Goal: Task Accomplishment & Management: Manage account settings

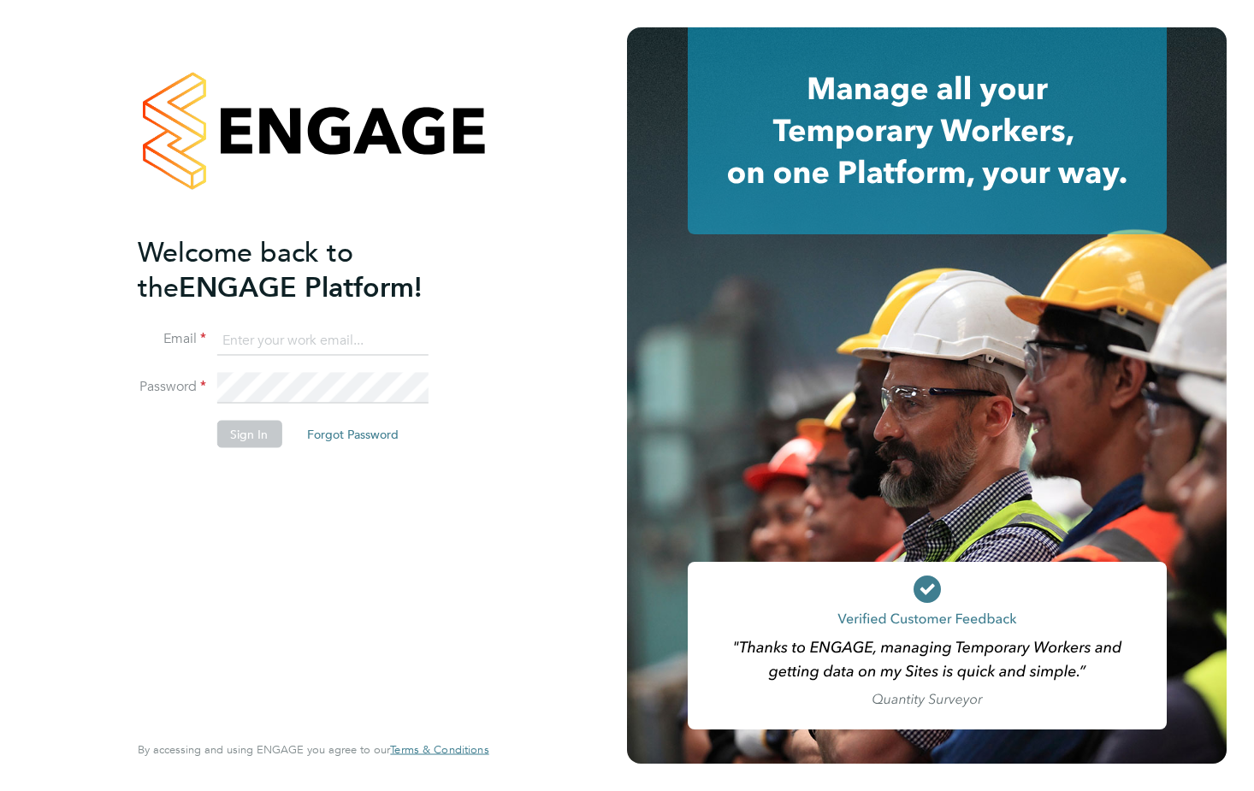
click at [269, 342] on input at bounding box center [321, 340] width 211 height 31
type input "[PERSON_NAME][EMAIL_ADDRESS][DOMAIN_NAME]"
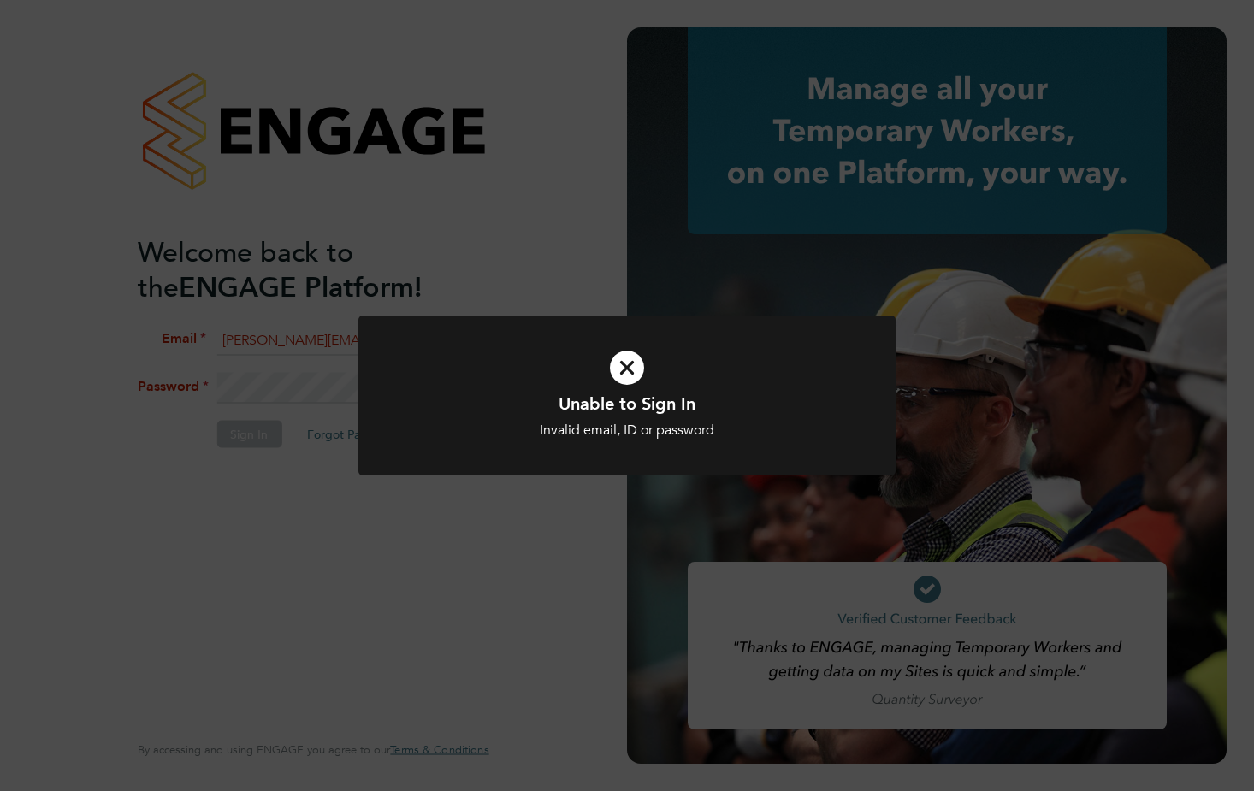
click at [461, 606] on div "Unable to Sign In Invalid email, ID or password Cancel Okay" at bounding box center [627, 395] width 1254 height 791
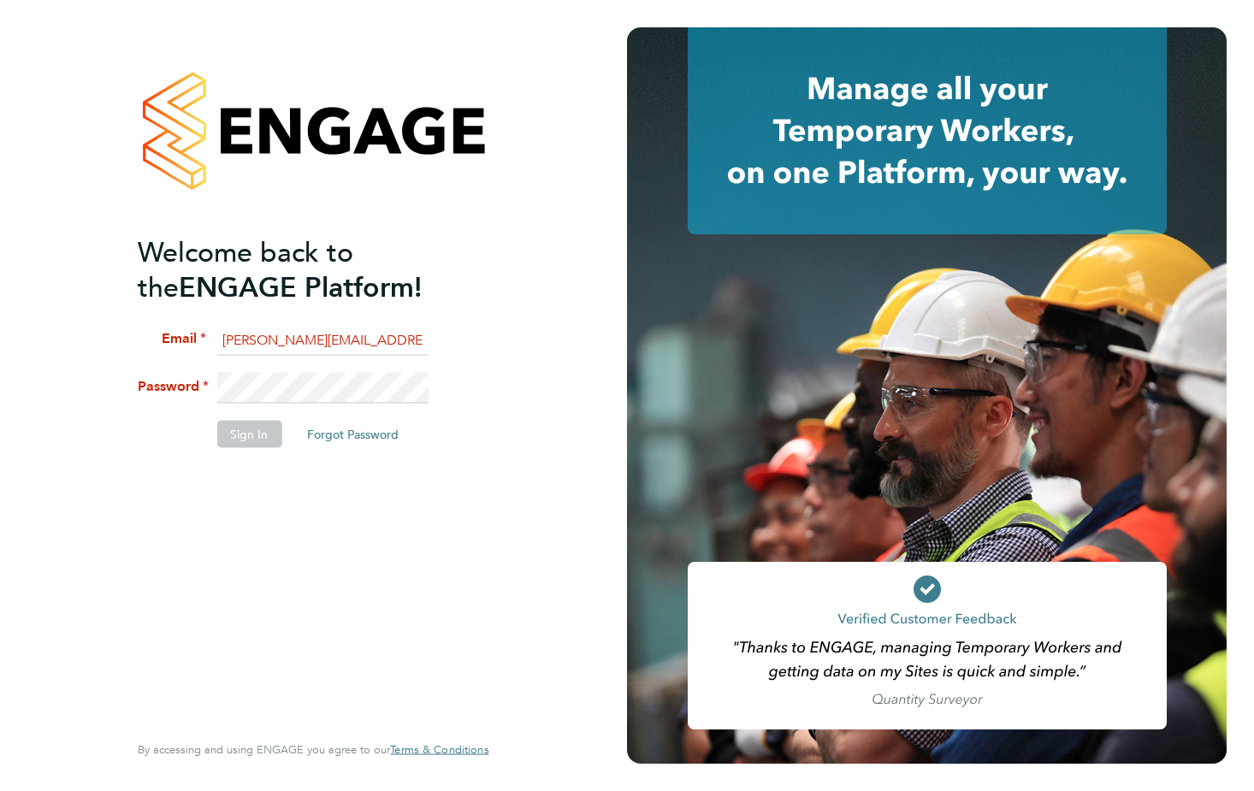
click at [15, 389] on div "Welcome back to the ENGAGE Platform! Email [PERSON_NAME][EMAIL_ADDRESS][DOMAIN_…" at bounding box center [313, 395] width 627 height 791
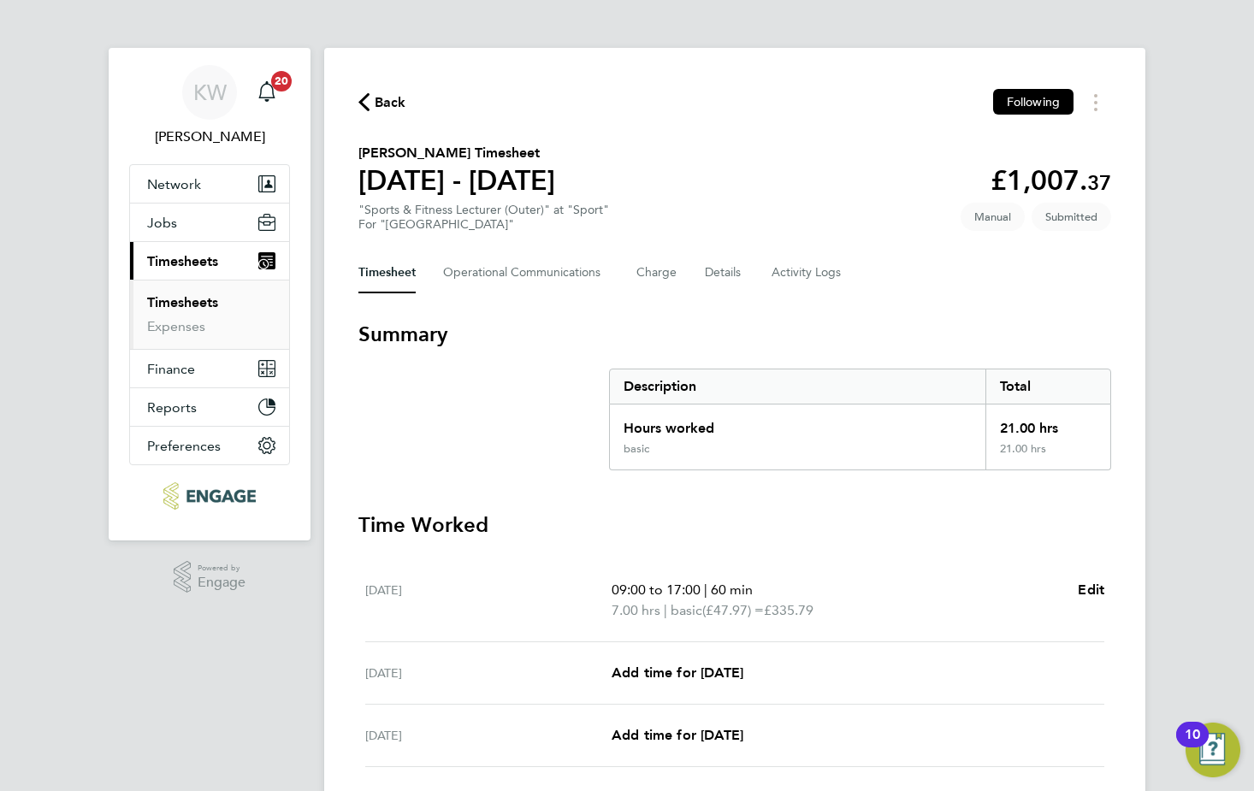
click at [192, 300] on link "Timesheets" at bounding box center [182, 302] width 71 height 16
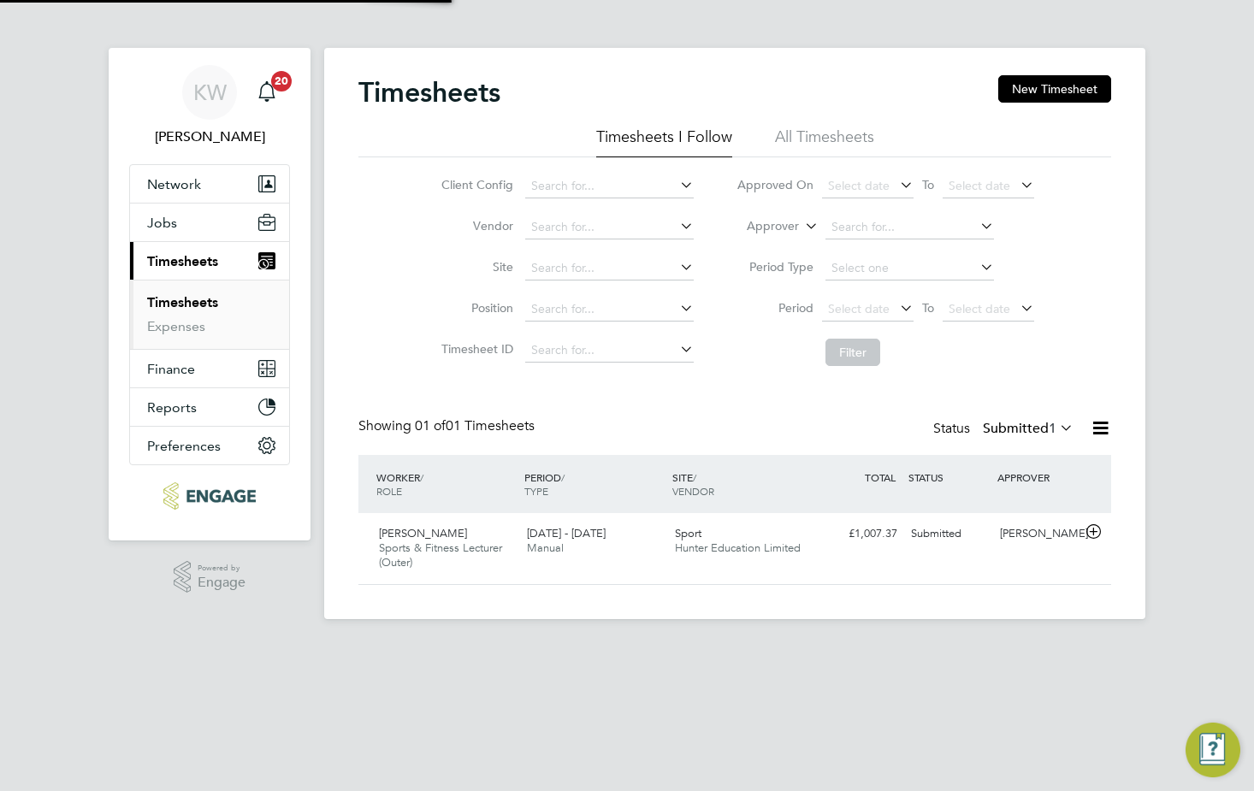
scroll to position [44, 149]
click at [818, 133] on li "All Timesheets" at bounding box center [824, 142] width 99 height 31
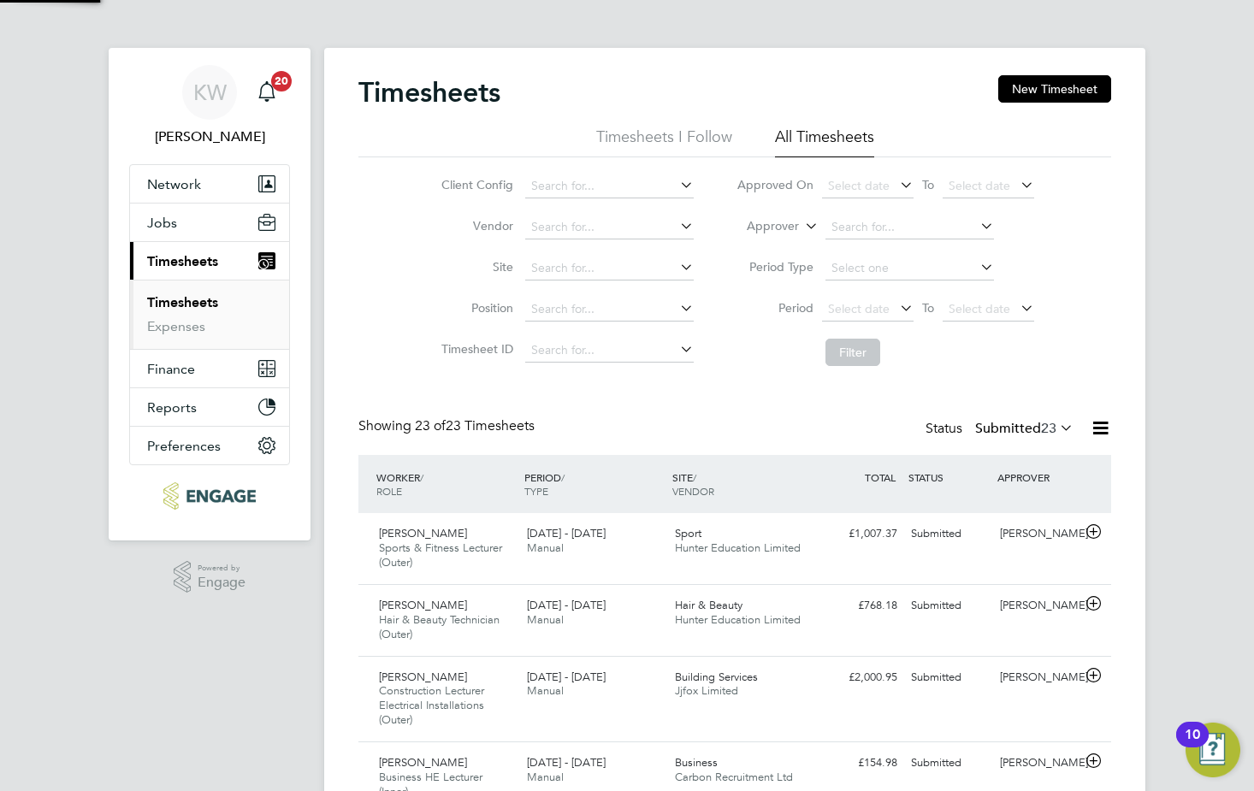
scroll to position [0, 0]
click at [869, 224] on input at bounding box center [910, 228] width 169 height 24
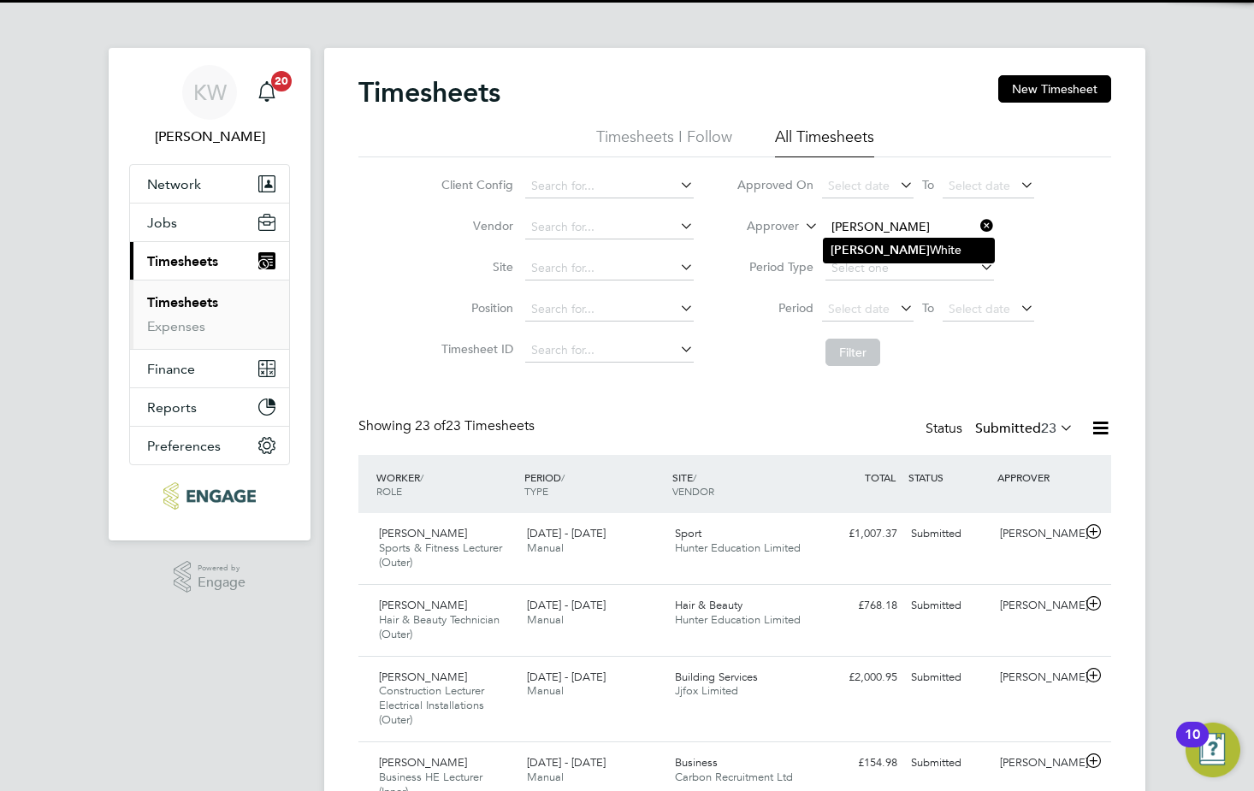
click at [863, 246] on li "Kane White" at bounding box center [909, 250] width 170 height 23
type input "Kane White"
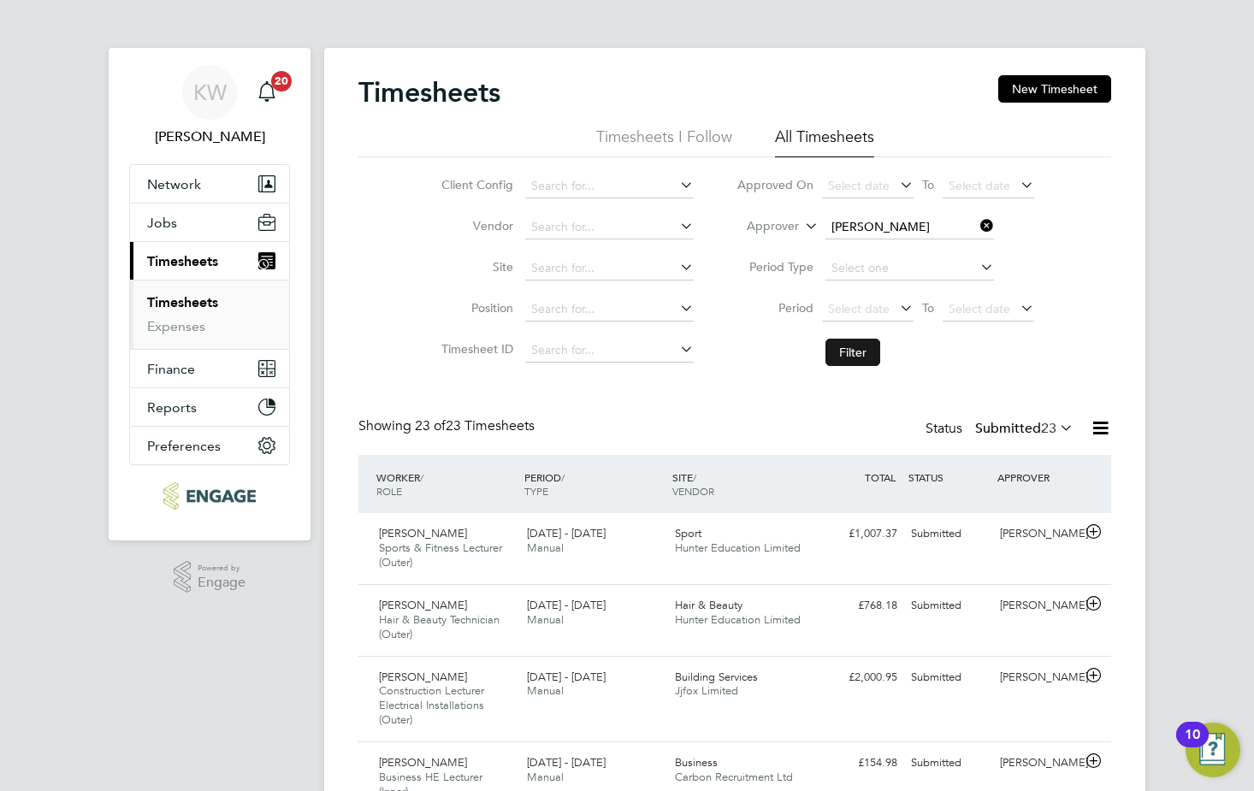
click at [856, 343] on button "Filter" at bounding box center [853, 352] width 55 height 27
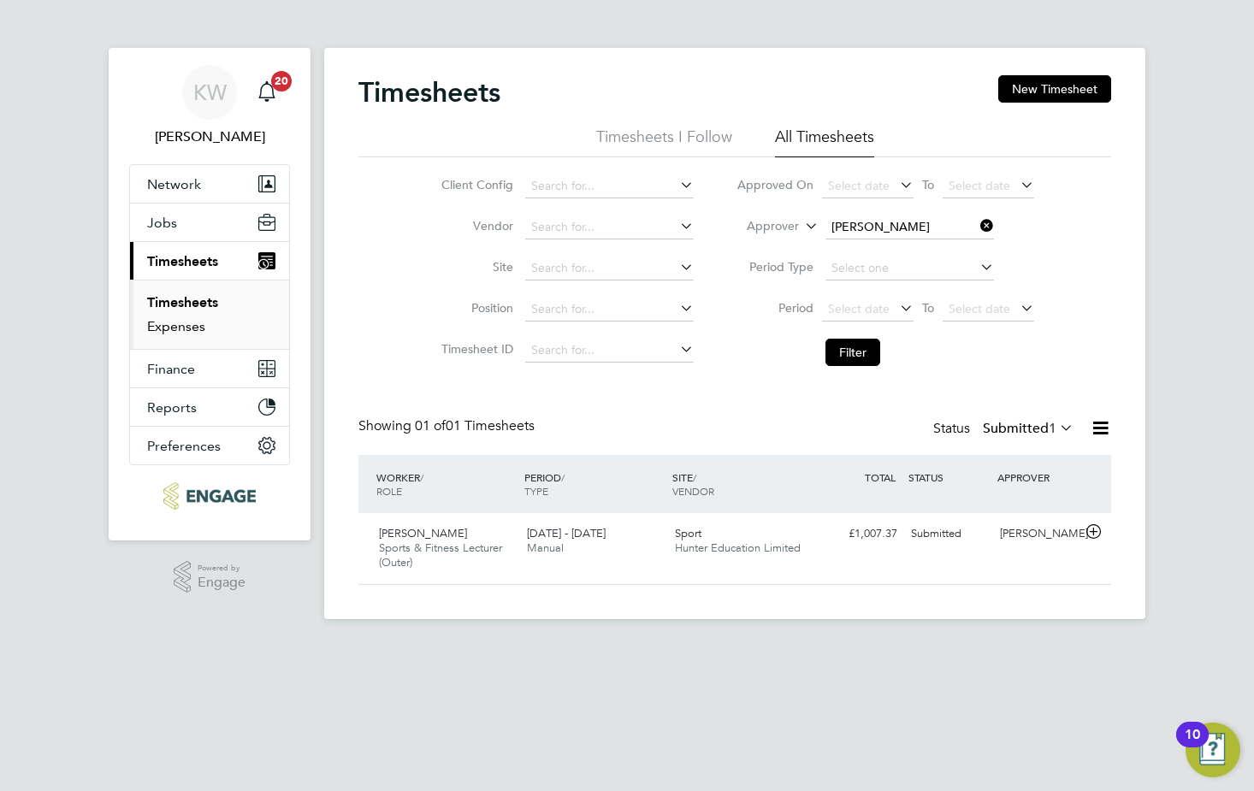
click at [163, 333] on link "Expenses" at bounding box center [176, 326] width 58 height 16
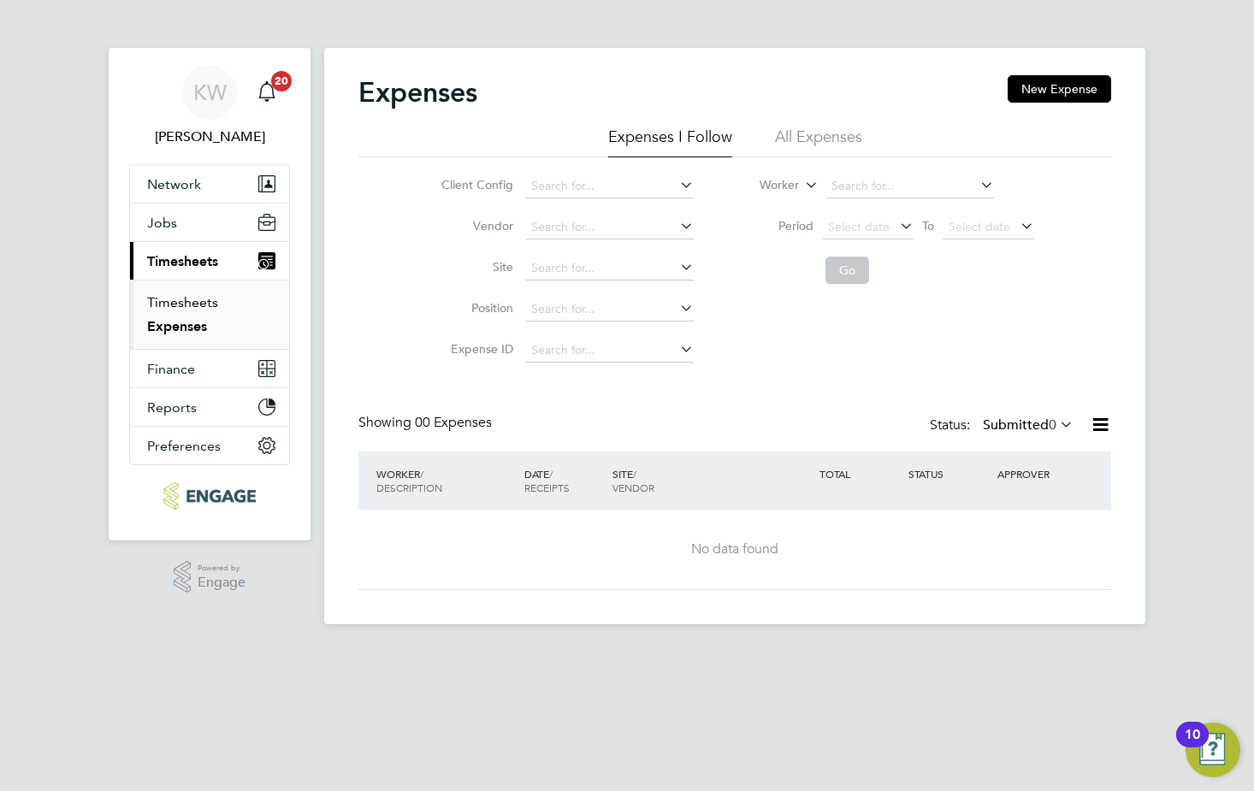
click at [178, 299] on link "Timesheets" at bounding box center [182, 302] width 71 height 16
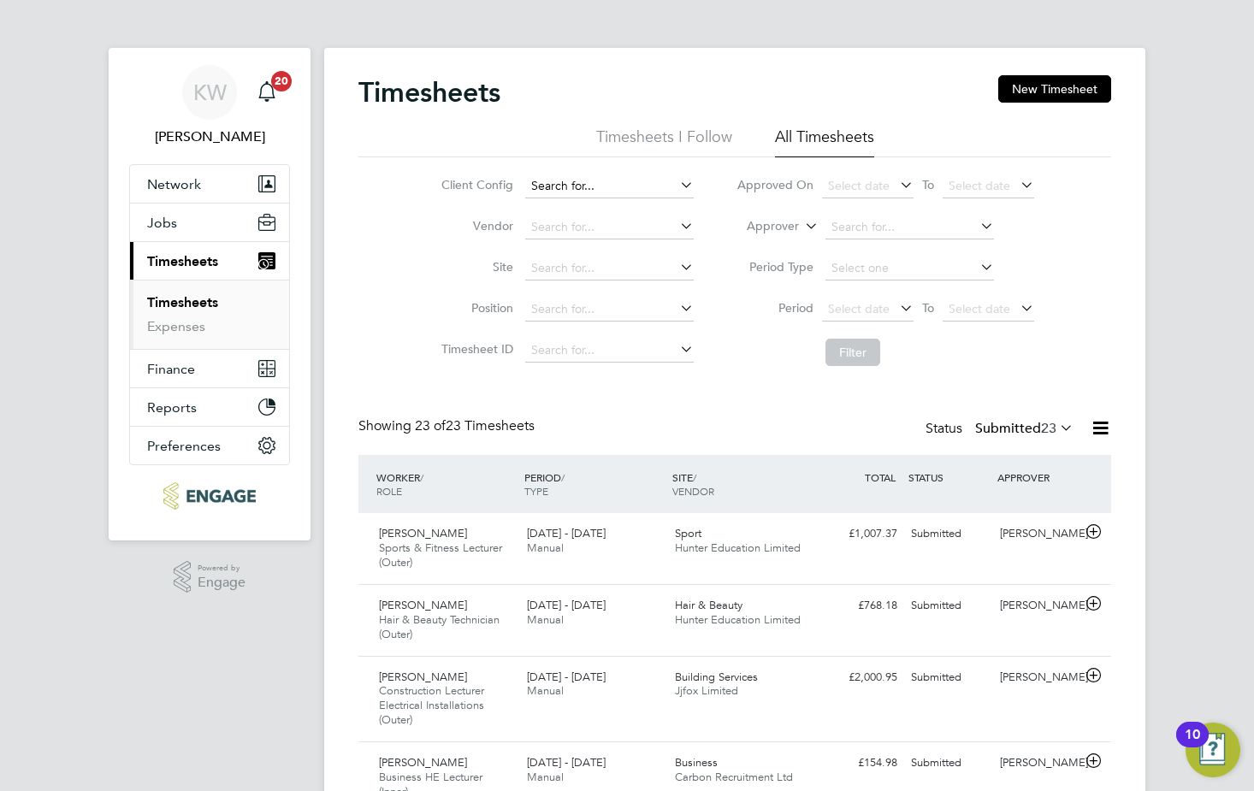
click at [603, 191] on input at bounding box center [609, 187] width 169 height 24
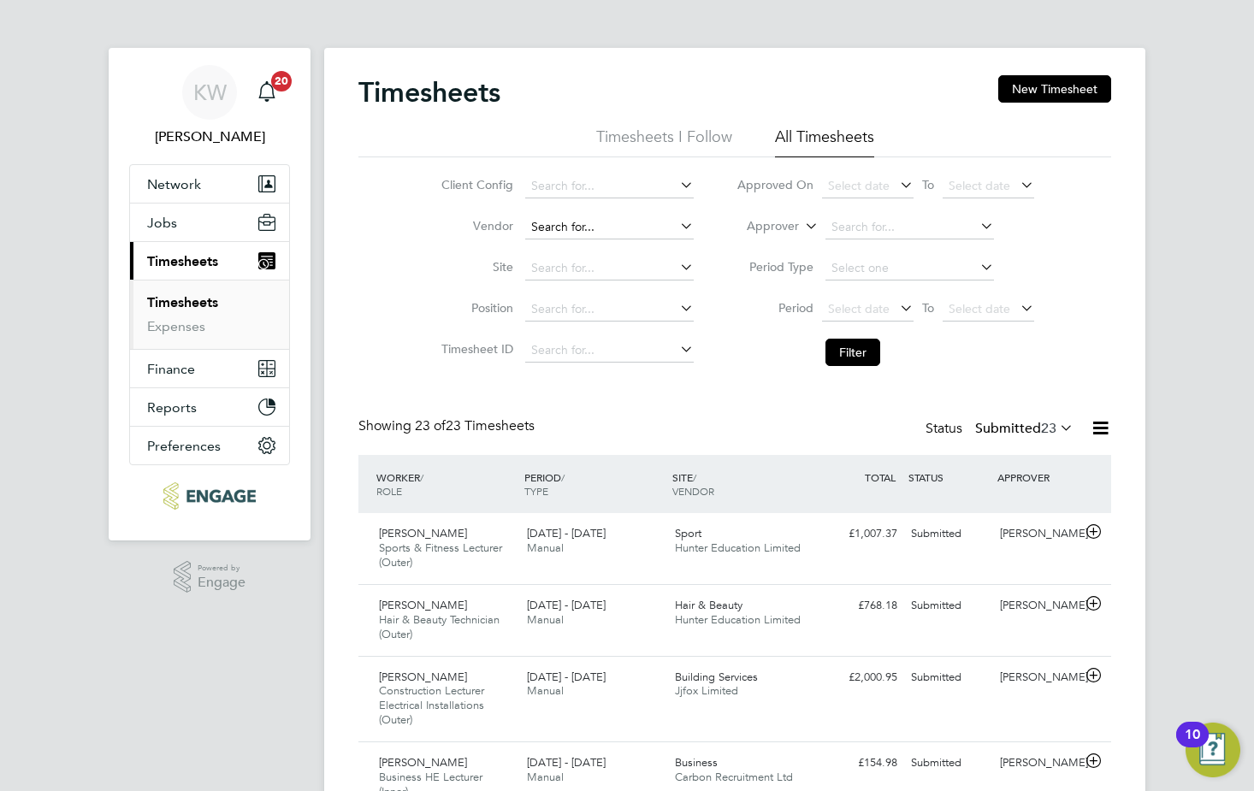
click at [565, 225] on input at bounding box center [609, 228] width 169 height 24
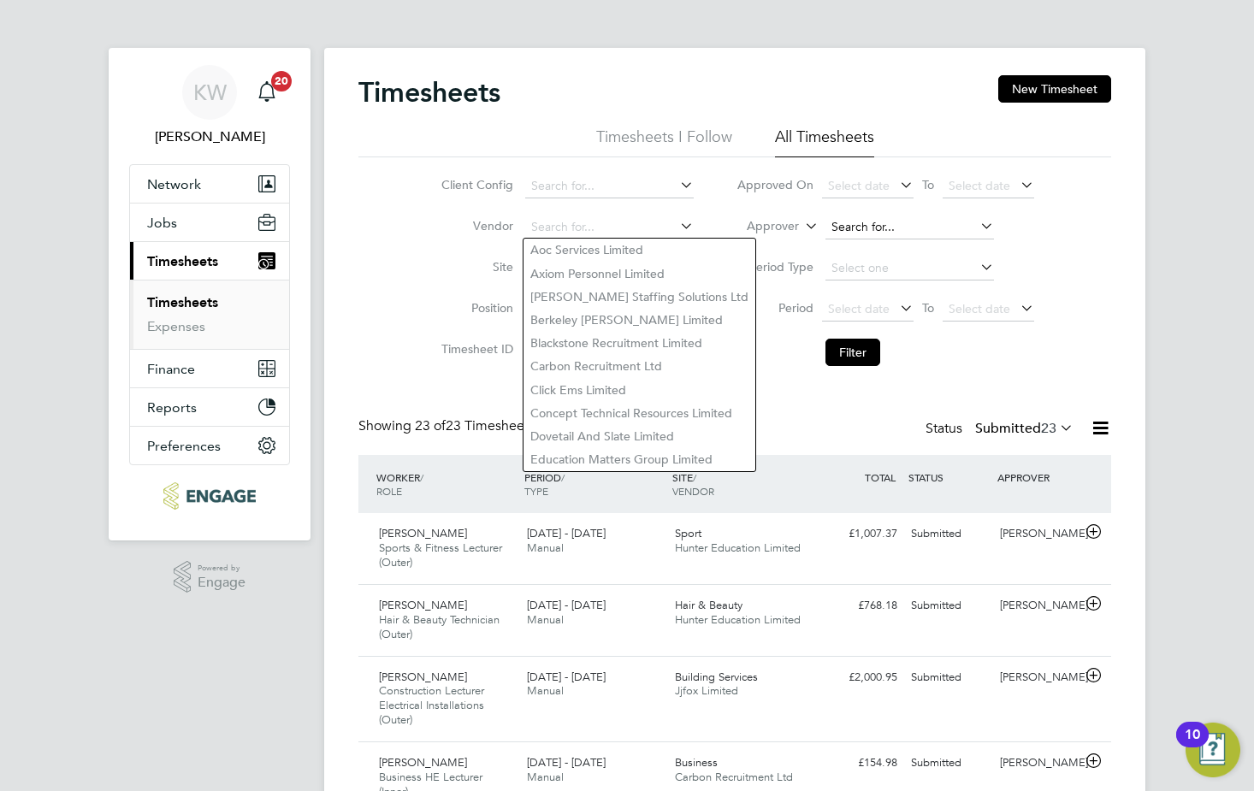
click at [856, 219] on input at bounding box center [910, 228] width 169 height 24
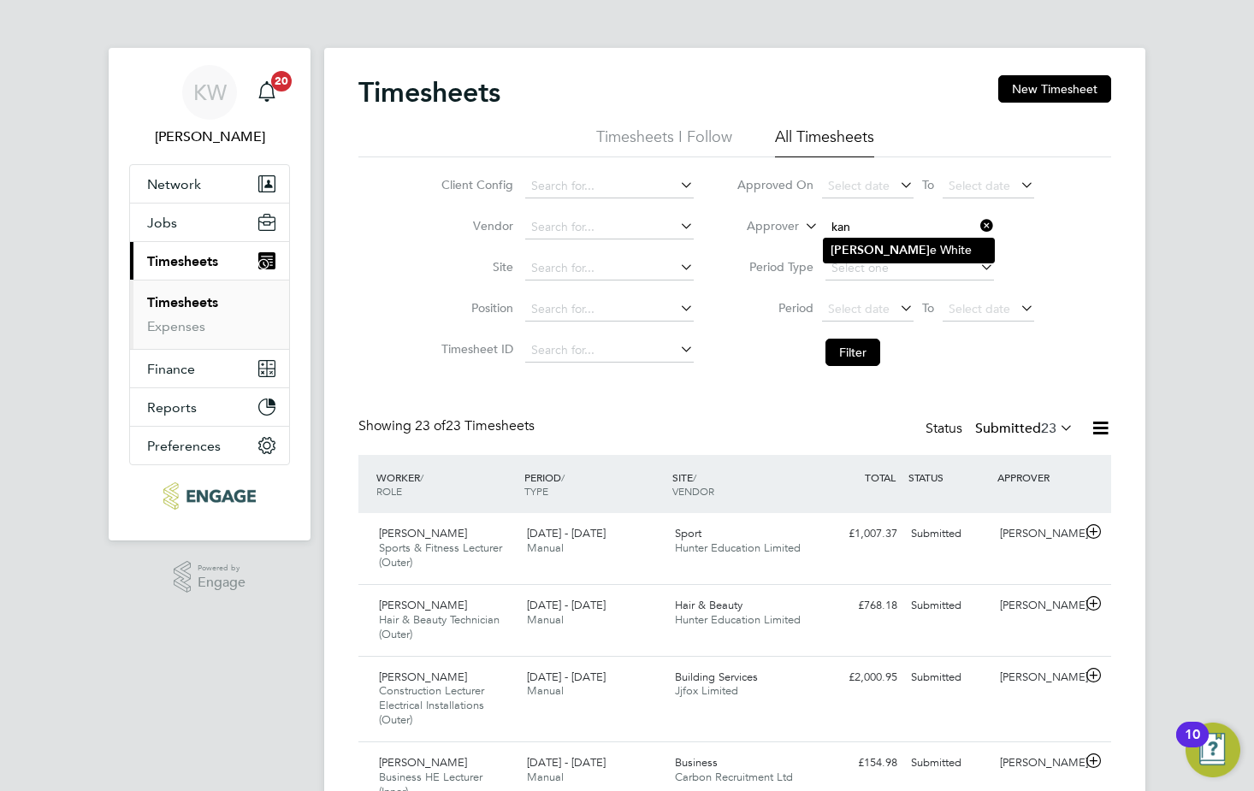
click at [863, 241] on li "Kan e White" at bounding box center [909, 250] width 170 height 23
type input "Kane White"
click at [559, 548] on span "Manual" at bounding box center [545, 548] width 37 height 15
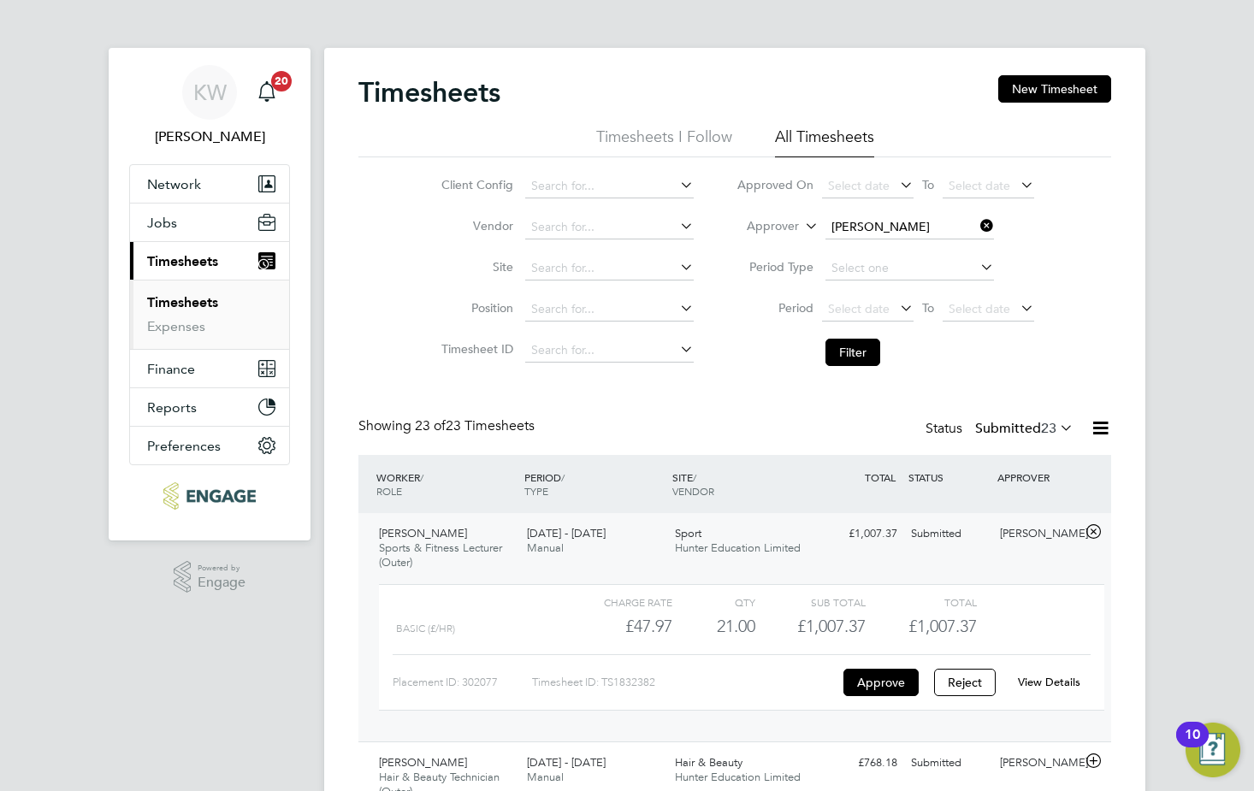
click at [1057, 680] on link "View Details" at bounding box center [1049, 682] width 62 height 15
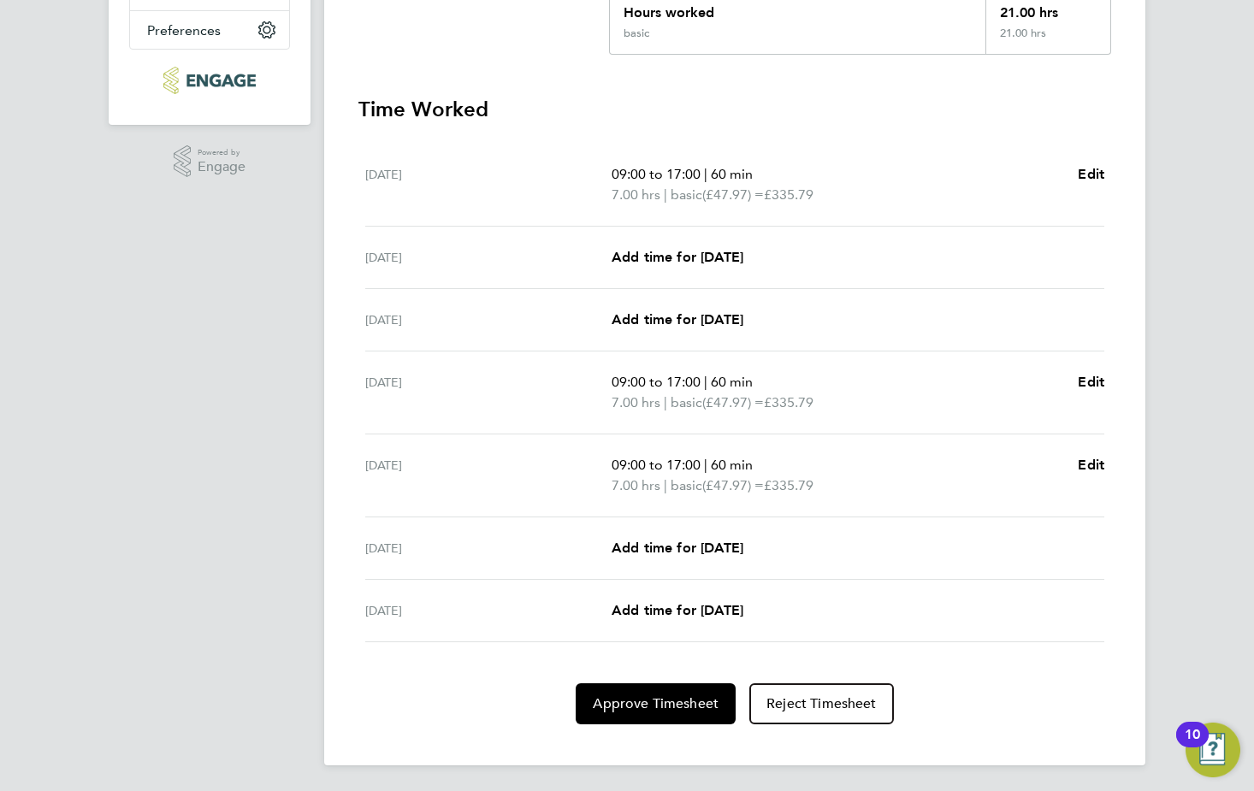
scroll to position [418, 0]
click at [662, 697] on span "Approve Timesheet" at bounding box center [656, 702] width 126 height 17
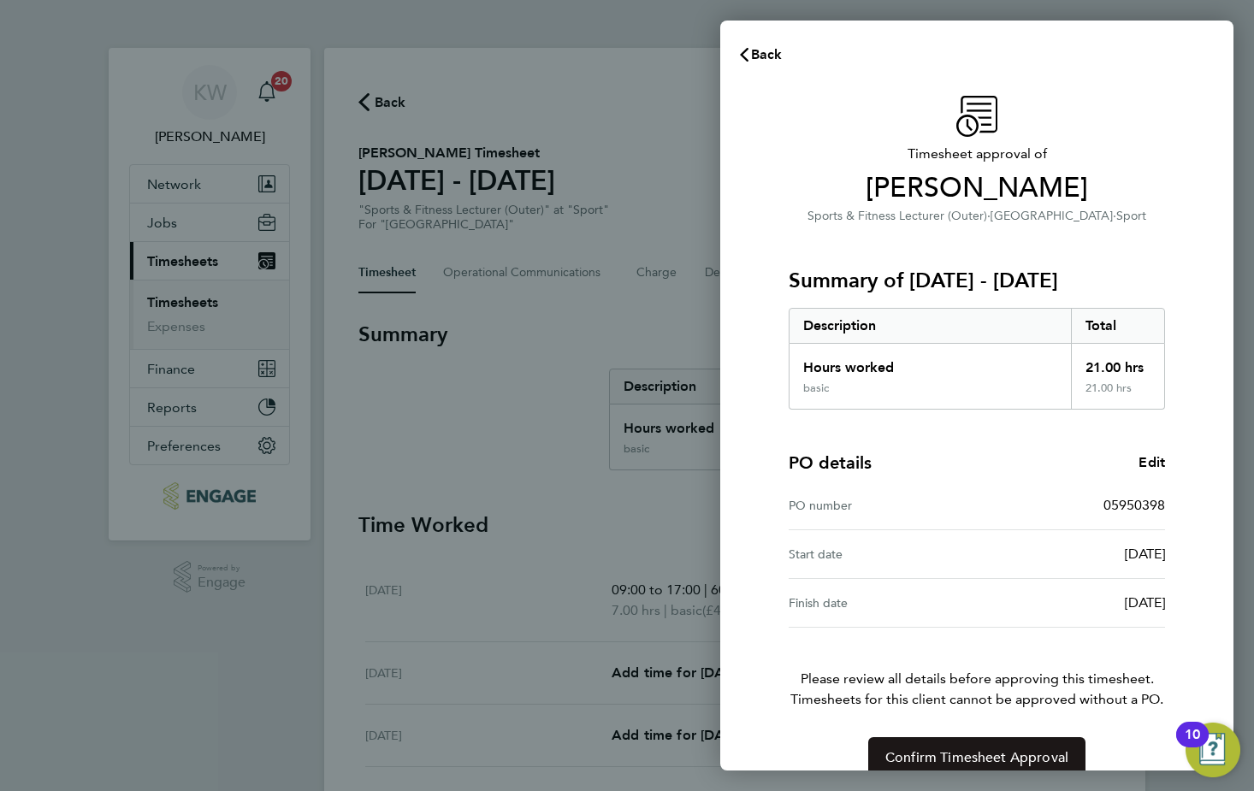
click at [972, 753] on span "Confirm Timesheet Approval" at bounding box center [977, 758] width 183 height 17
